Goal: Task Accomplishment & Management: Use online tool/utility

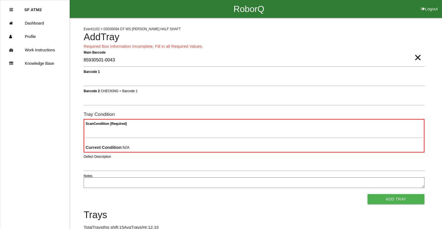
click at [367, 194] on button "Add Tray" at bounding box center [395, 199] width 57 height 10
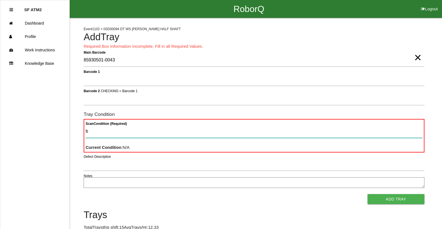
type Condition "ba"
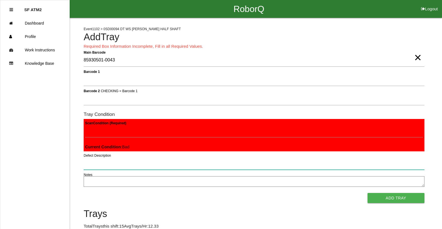
click at [367, 193] on button "Add Tray" at bounding box center [395, 198] width 57 height 10
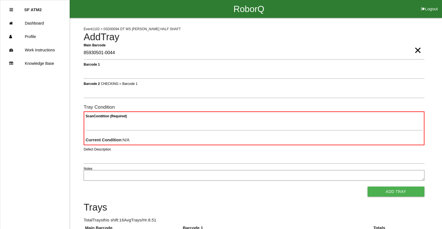
type Barcode "85930501-0044"
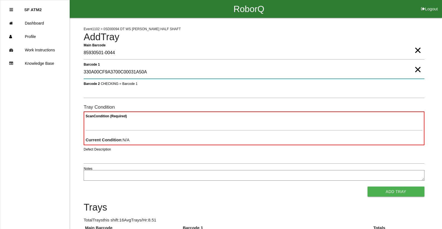
type 1 "330A00CF9A3700C00031A50A"
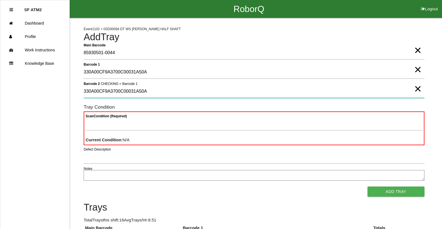
type 2 "330A00CF9A3700C00031A50A"
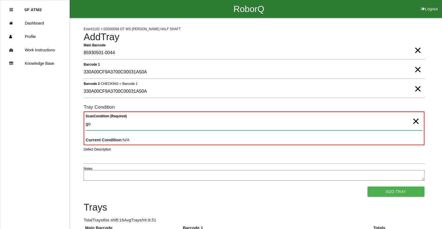
type Condition "goo"
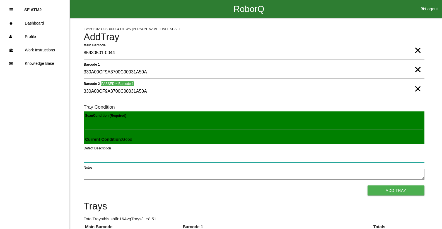
click at [367, 185] on button "Add Tray" at bounding box center [395, 190] width 57 height 10
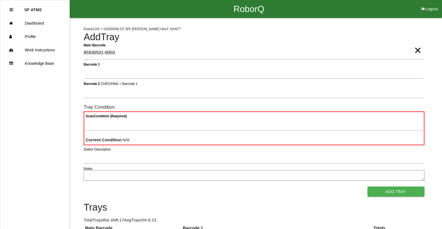
type Barcode "85930501-0050"
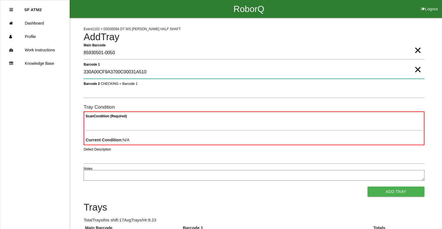
type 1 "330A00CF9A3700C00031A510"
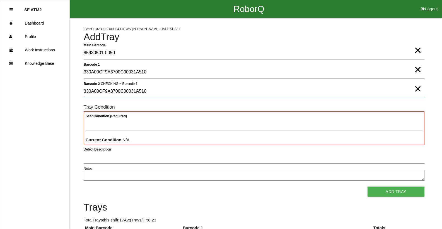
type 2 "330A00CF9A3700C00031A510"
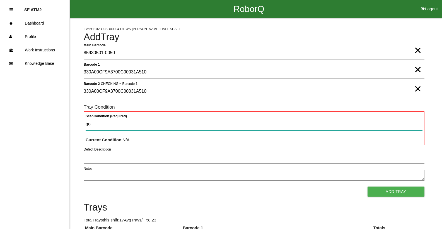
type Condition "goo"
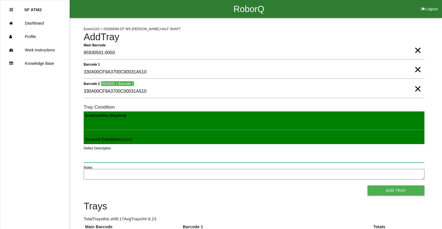
click at [367, 185] on button "Add Tray" at bounding box center [395, 190] width 57 height 10
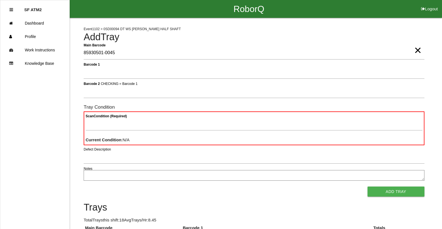
type Barcode "85930501-0045"
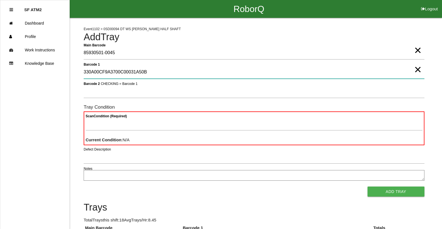
type 1 "330A00CF9A3700C00031A50B"
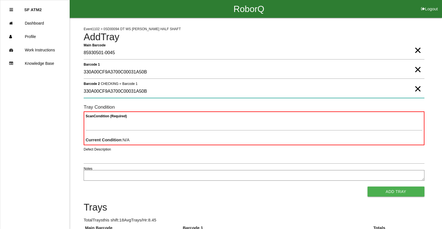
type 2 "330A00CF9A3700C00031A50B"
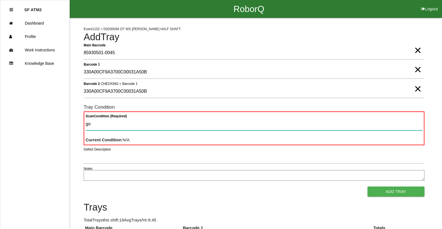
type Condition "goo"
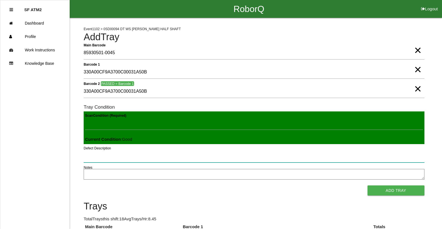
click at [367, 185] on button "Add Tray" at bounding box center [395, 190] width 57 height 10
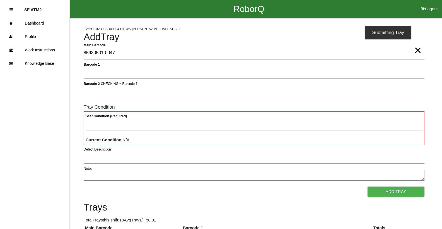
type Barcode "85930501-0047"
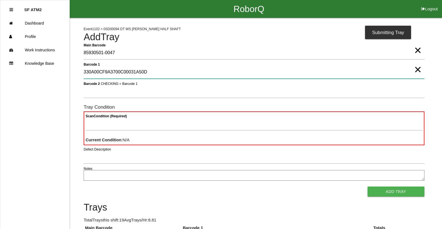
type 1 "330A00CF9A3700C00031A50D"
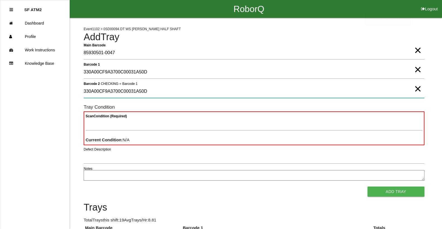
type 2 "330A00CF9A3700C00031A50D"
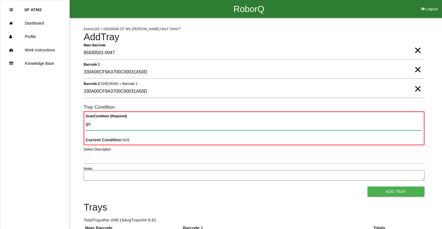
type Condition "goo"
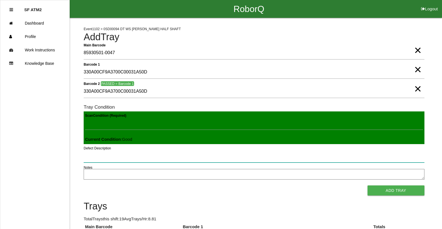
click at [367, 185] on button "Add Tray" at bounding box center [395, 190] width 57 height 10
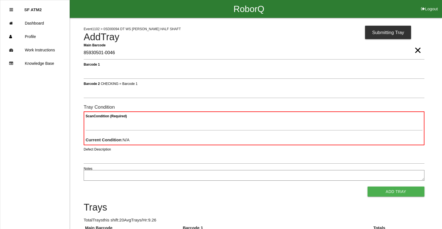
type Barcode "85930501-0046"
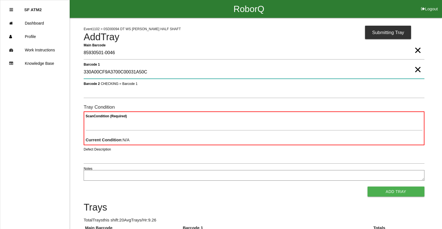
type 1 "330A00CF9A3700C00031A50C"
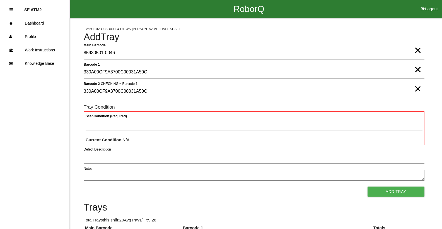
type 2 "330A00CF9A3700C00031A50C"
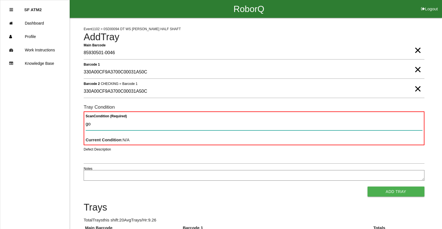
type Condition "goo"
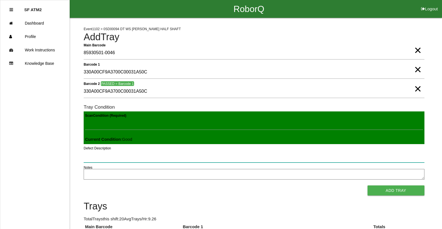
click at [367, 185] on button "Add Tray" at bounding box center [395, 190] width 57 height 10
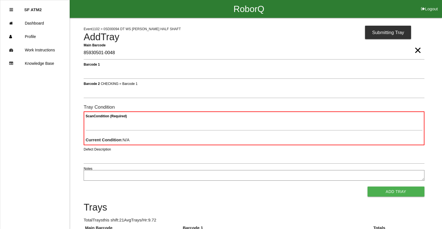
type Barcode "85930501-0048"
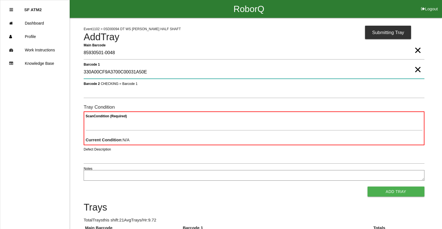
type 1 "330A00CF9A3700C00031A50E"
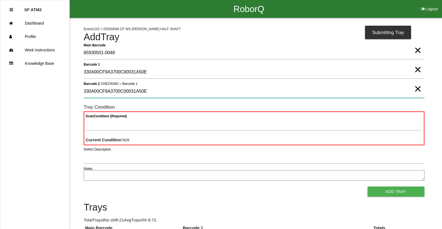
type 2 "330A00CF9A3700C00031A50E"
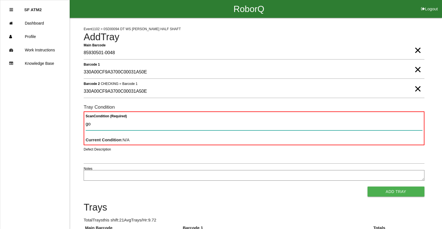
type Condition "goo"
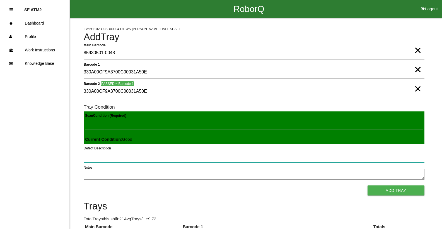
click at [367, 185] on button "Add Tray" at bounding box center [395, 190] width 57 height 10
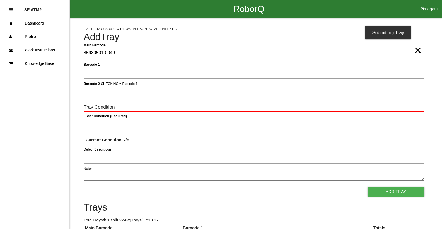
type Barcode "85930501-0049"
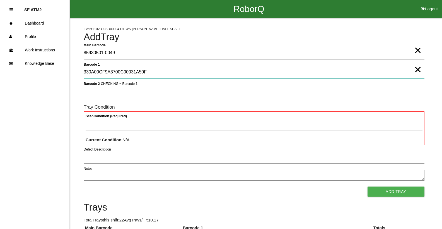
type 1 "330A00CF9A3700C00031A50F"
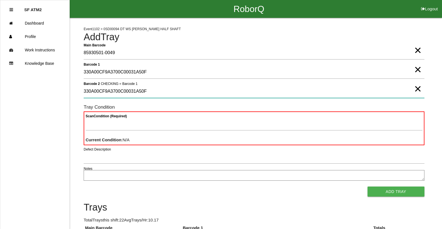
type 2 "330A00CF9A3700C00031A50F"
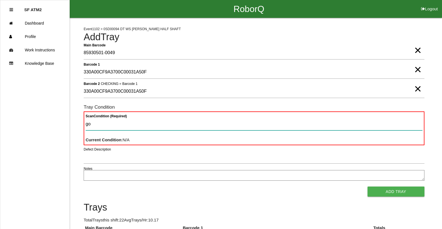
type Condition "goo"
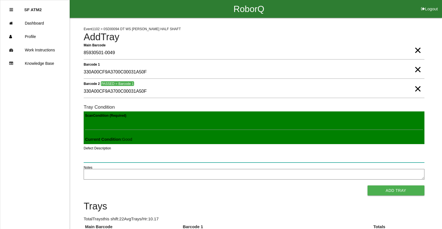
click at [367, 185] on button "Add Tray" at bounding box center [395, 190] width 57 height 10
